Goal: Navigation & Orientation: Go to known website

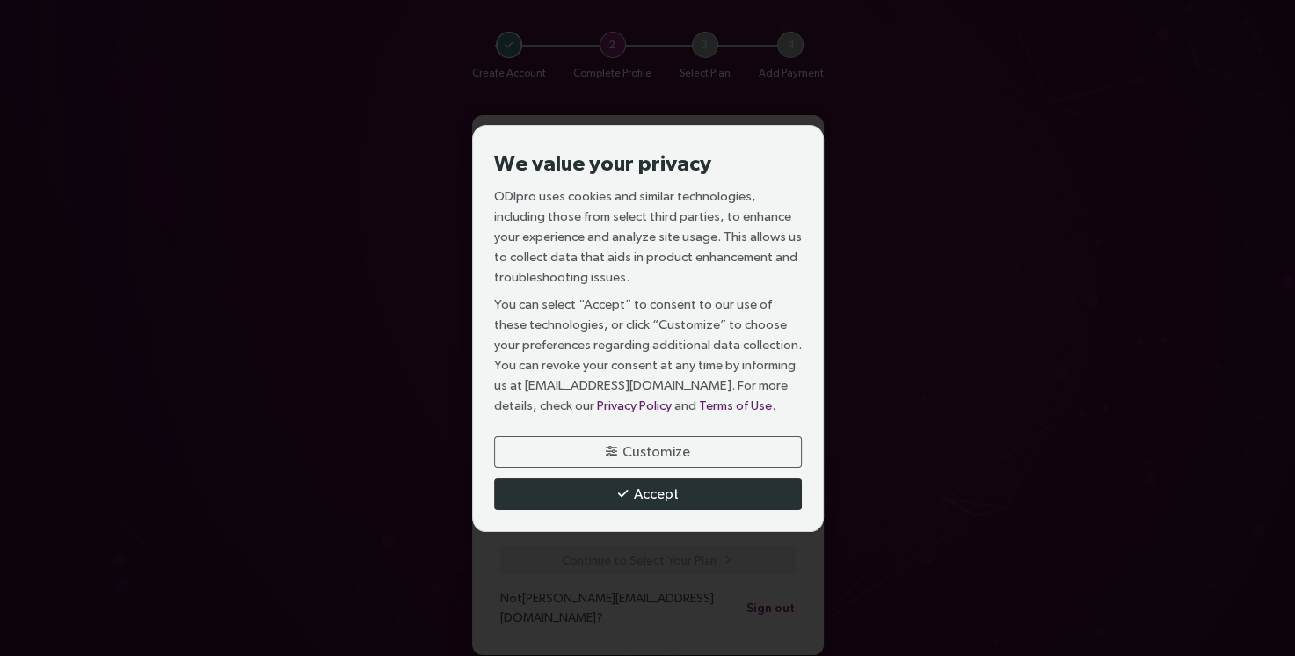
drag, startPoint x: 682, startPoint y: 492, endPoint x: 822, endPoint y: 454, distance: 144.9
click at [679, 492] on span "Accept" at bounding box center [656, 494] width 45 height 22
